Goal: Book appointment/travel/reservation

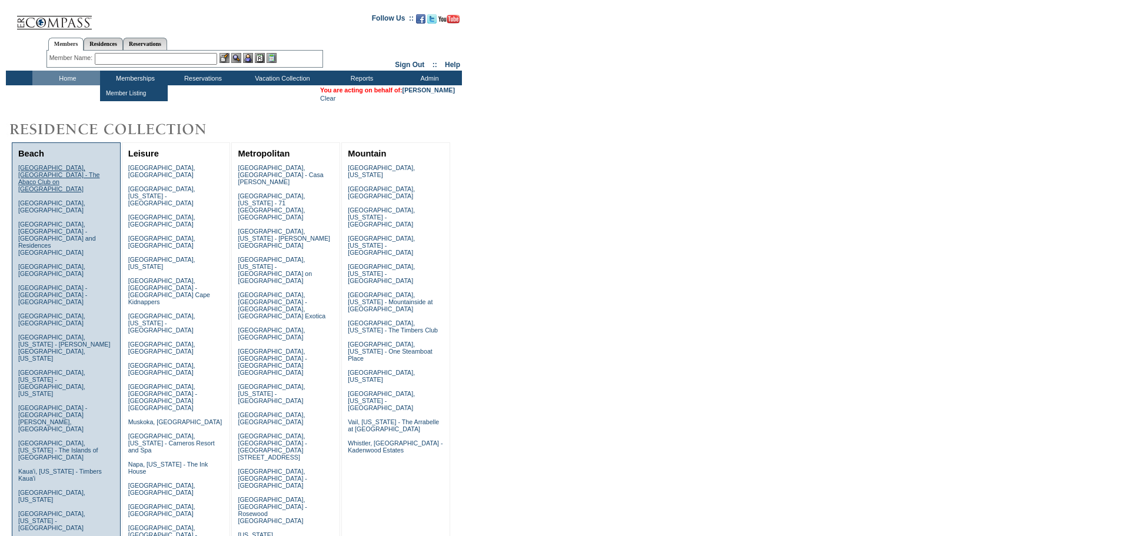
click at [60, 172] on link "[GEOGRAPHIC_DATA], [GEOGRAPHIC_DATA] - The Abaco Club on [GEOGRAPHIC_DATA]" at bounding box center [59, 178] width 82 height 28
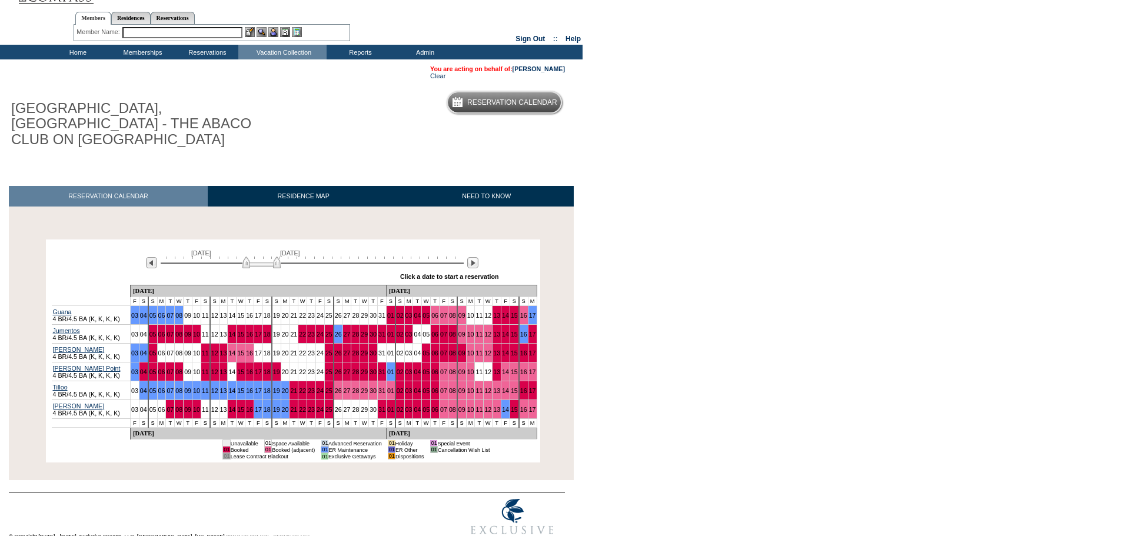
scroll to position [31, 0]
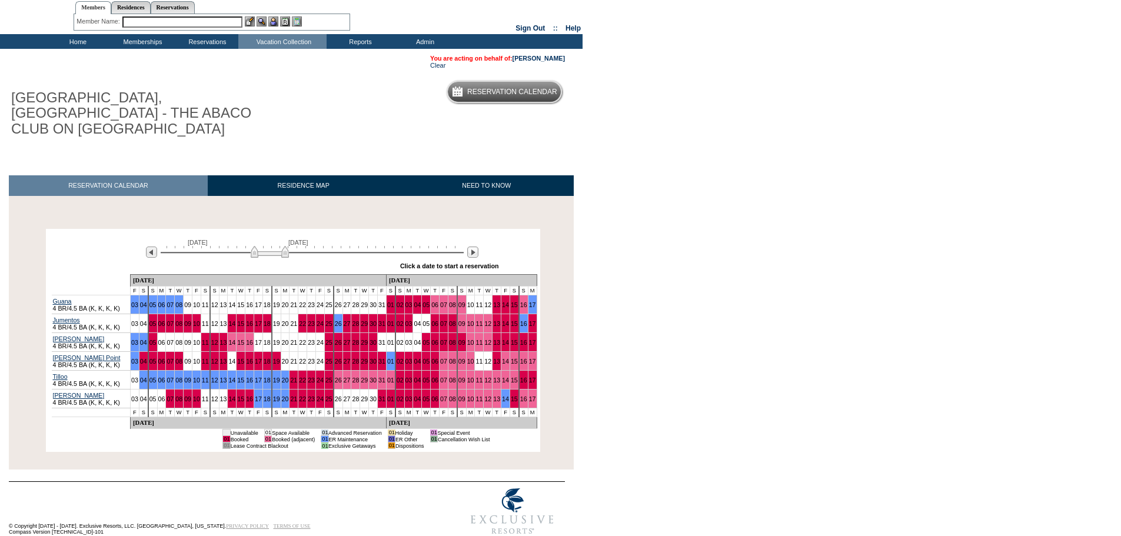
drag, startPoint x: 262, startPoint y: 239, endPoint x: 270, endPoint y: 239, distance: 7.6
click at [270, 246] on img at bounding box center [270, 252] width 38 height 12
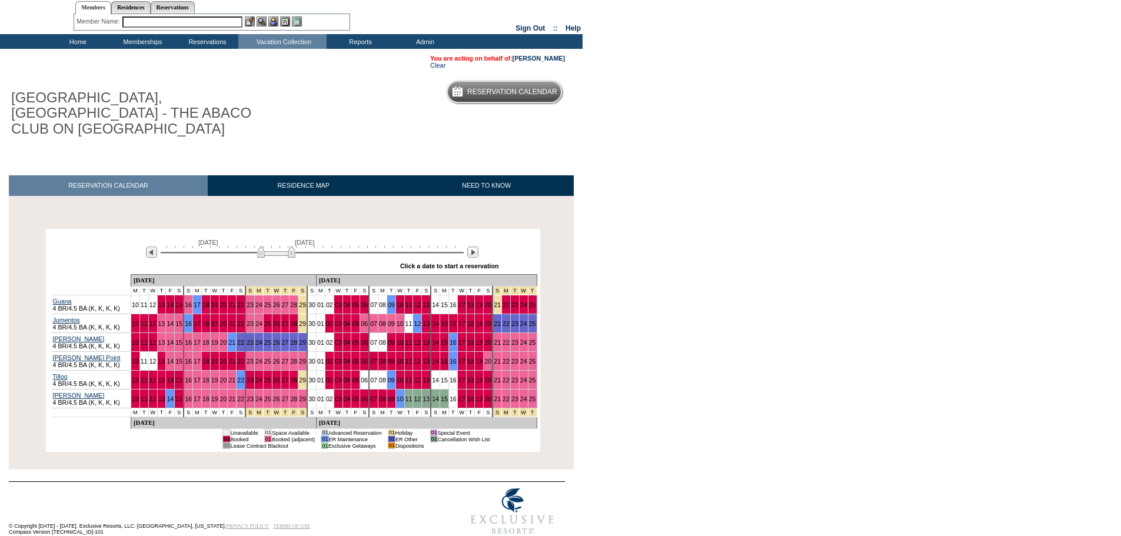
drag, startPoint x: 267, startPoint y: 238, endPoint x: 279, endPoint y: 237, distance: 11.8
click at [279, 246] on img at bounding box center [276, 252] width 38 height 12
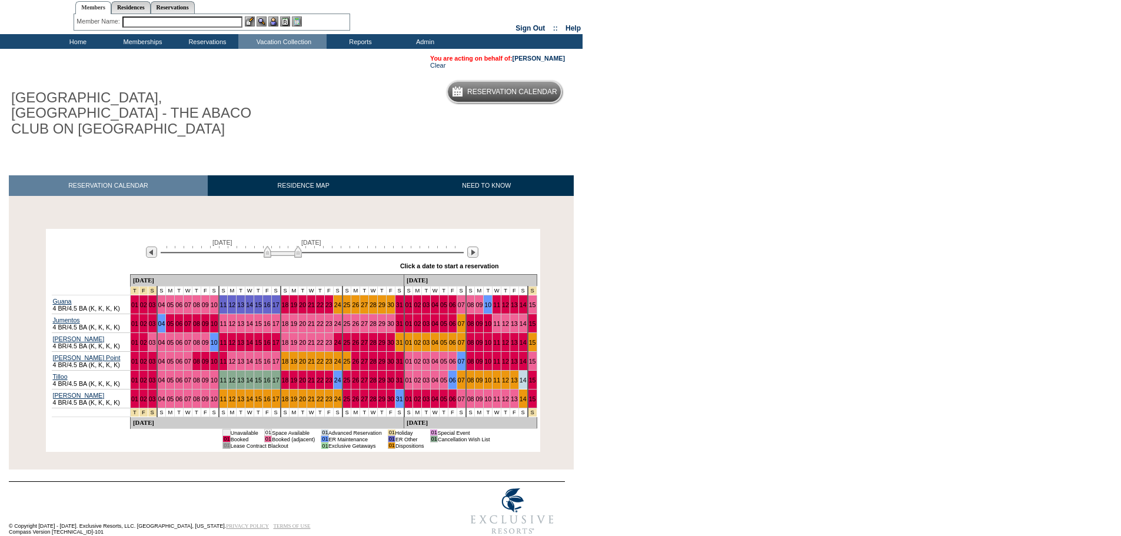
click at [276, 246] on img at bounding box center [283, 252] width 38 height 12
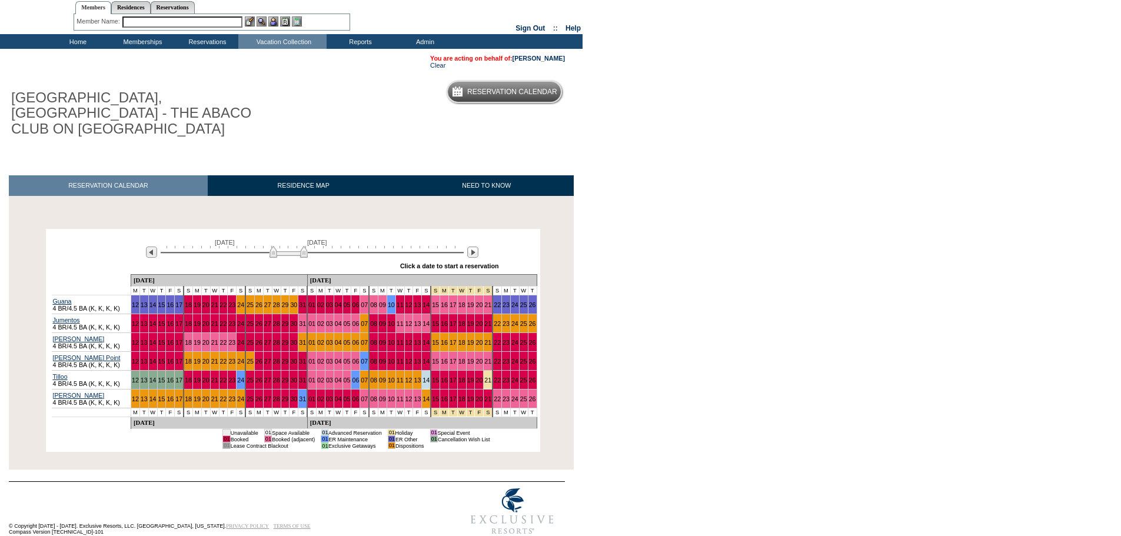
click at [284, 246] on img at bounding box center [288, 252] width 38 height 12
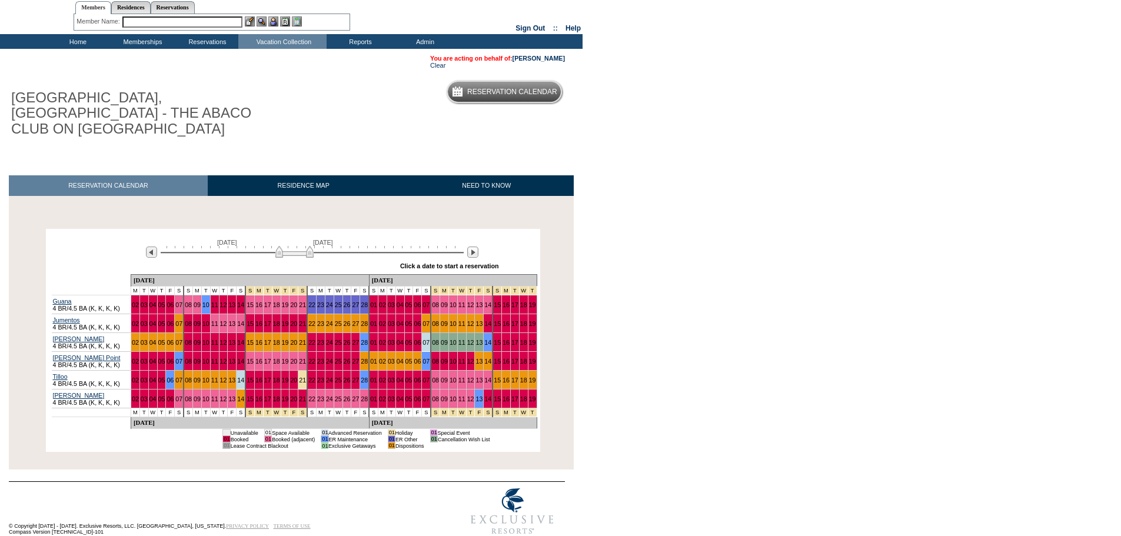
drag, startPoint x: 284, startPoint y: 239, endPoint x: 294, endPoint y: 239, distance: 9.4
click at [294, 246] on img at bounding box center [294, 252] width 38 height 12
